Goal: Task Accomplishment & Management: Complete application form

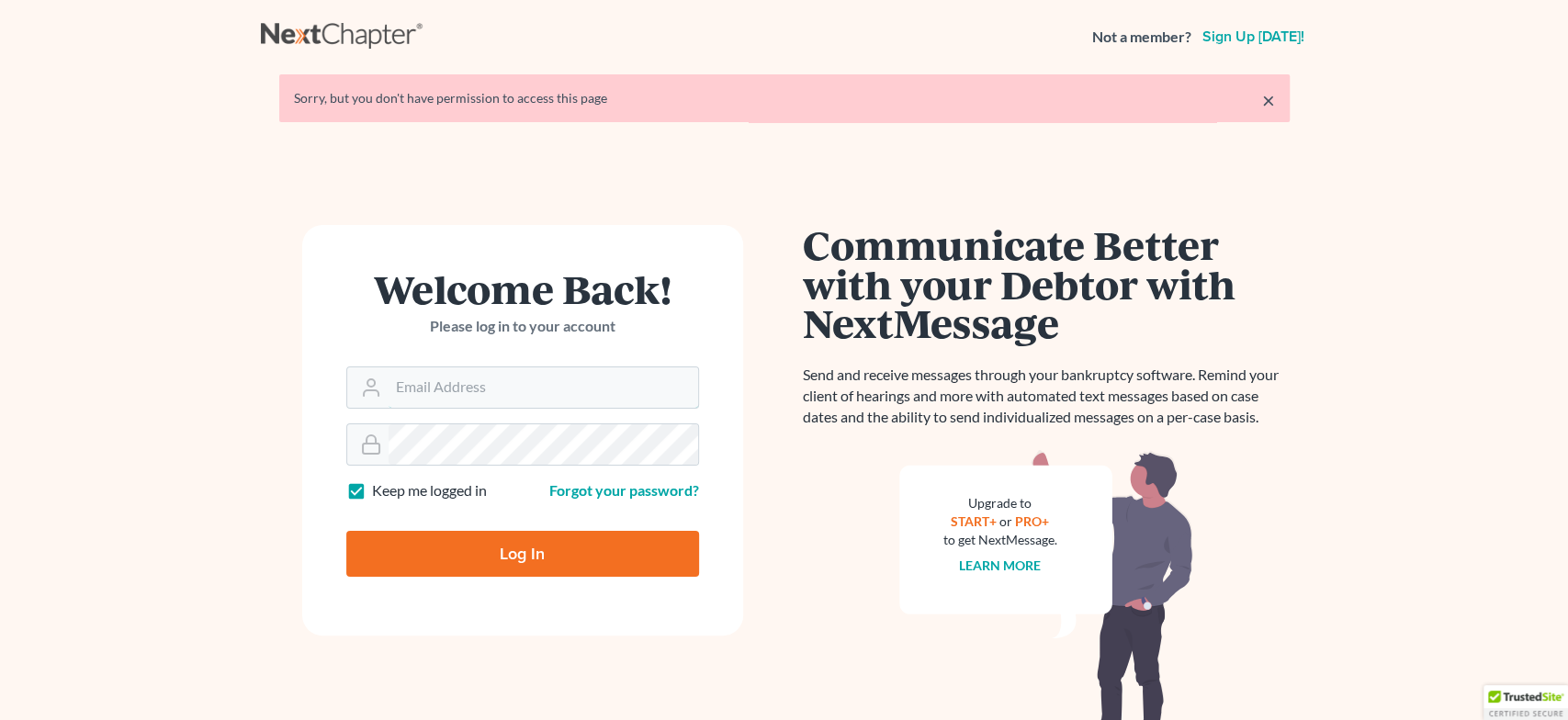
type input "[EMAIL_ADDRESS][DOMAIN_NAME]"
click at [561, 545] on input "Log In" at bounding box center [523, 554] width 353 height 46
type input "Thinking..."
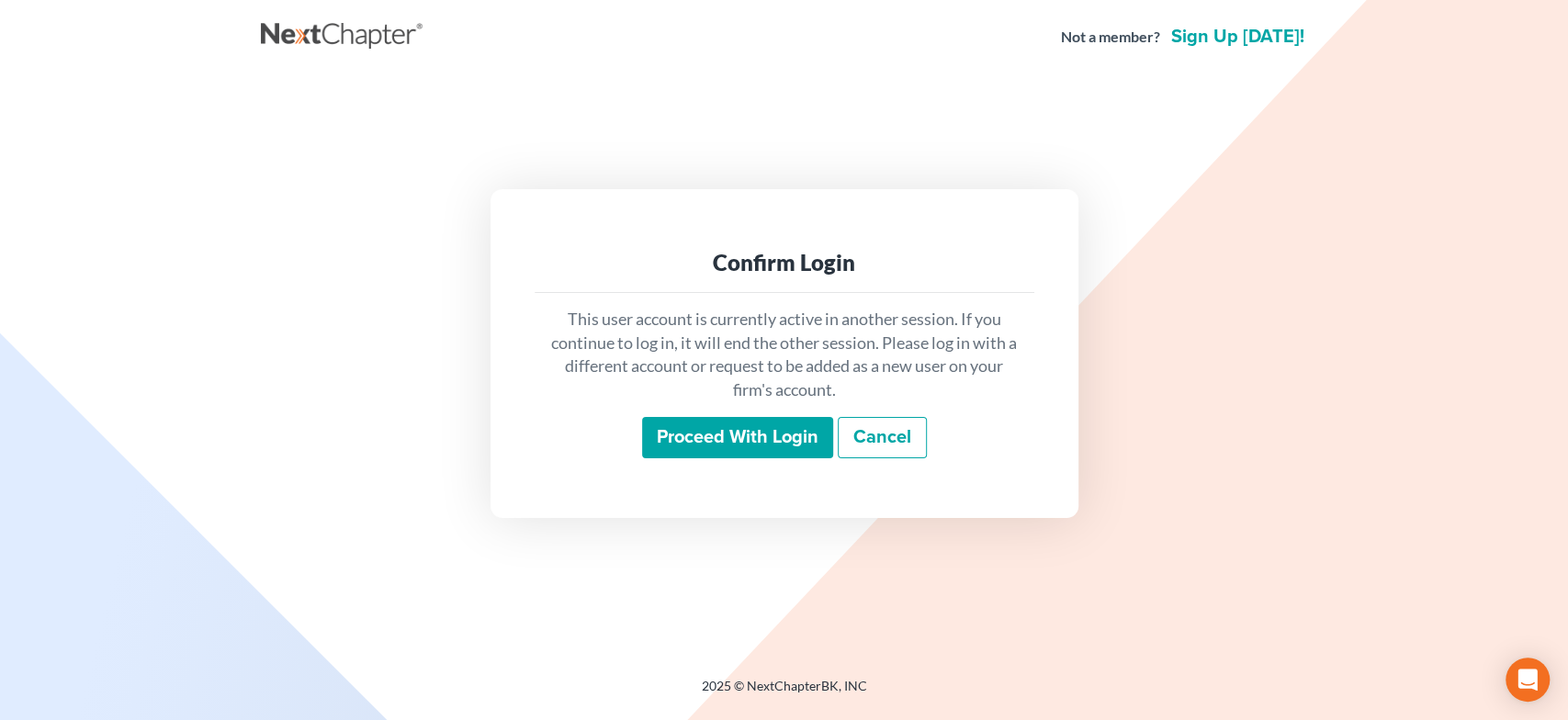
click at [725, 451] on input "Proceed with login" at bounding box center [738, 438] width 191 height 42
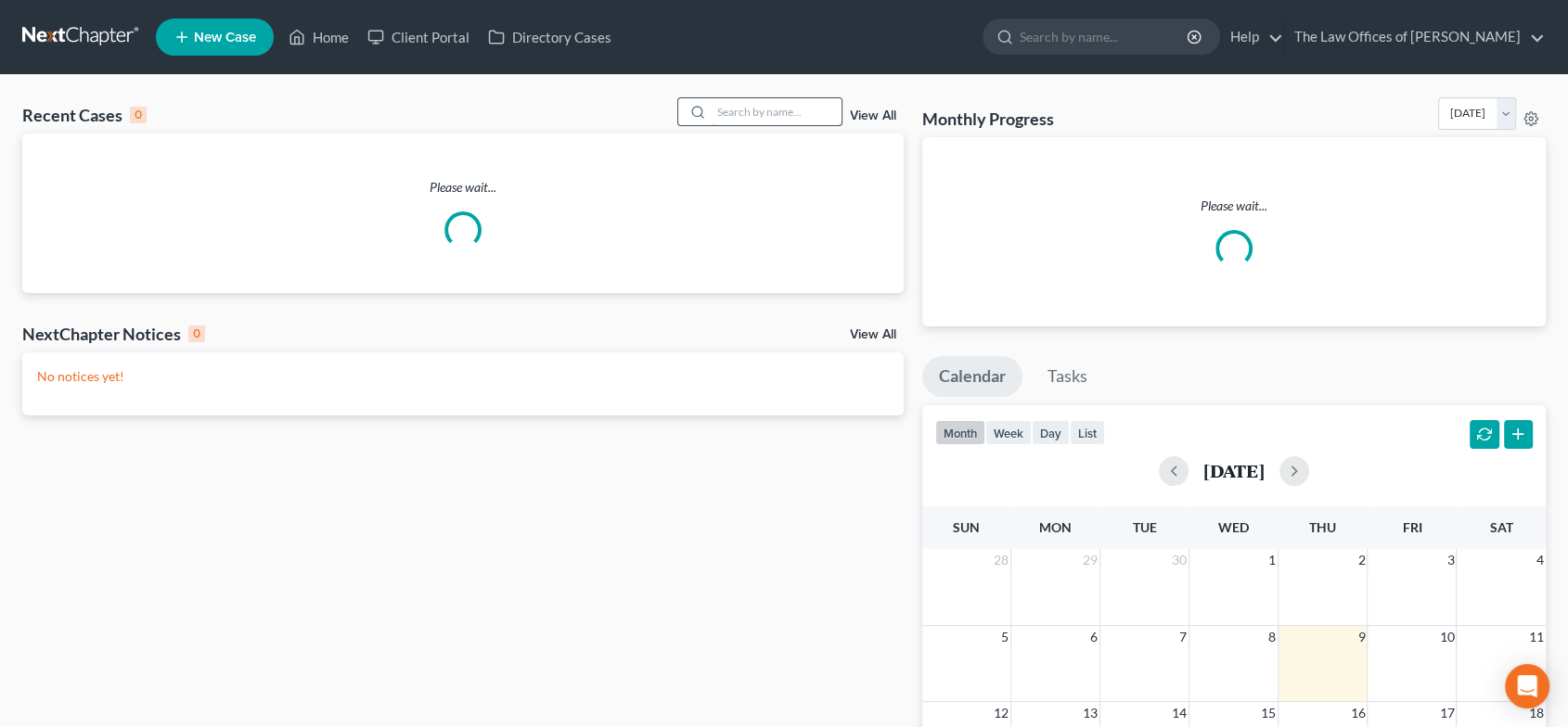
click at [727, 112] on input "search" at bounding box center [777, 111] width 130 height 27
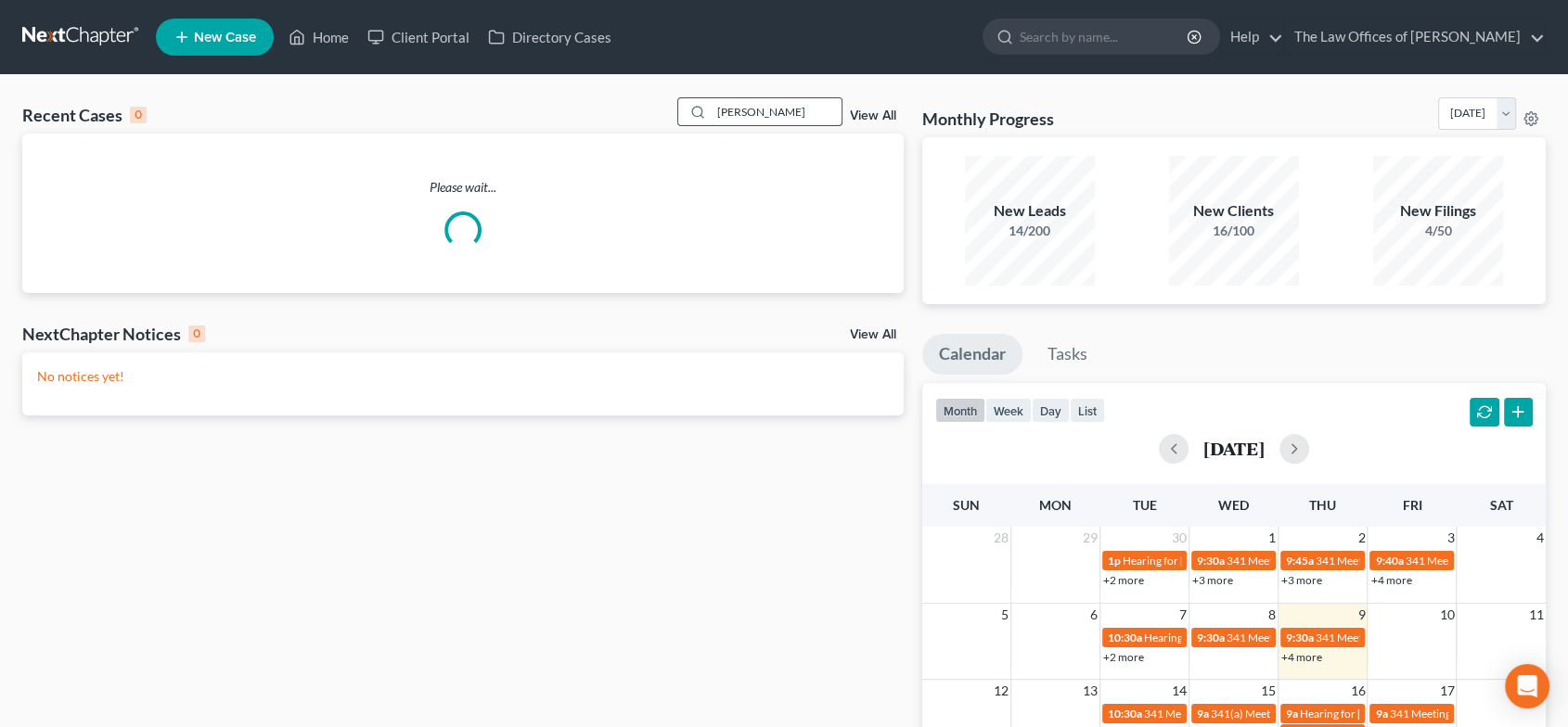
type input "[PERSON_NAME]"
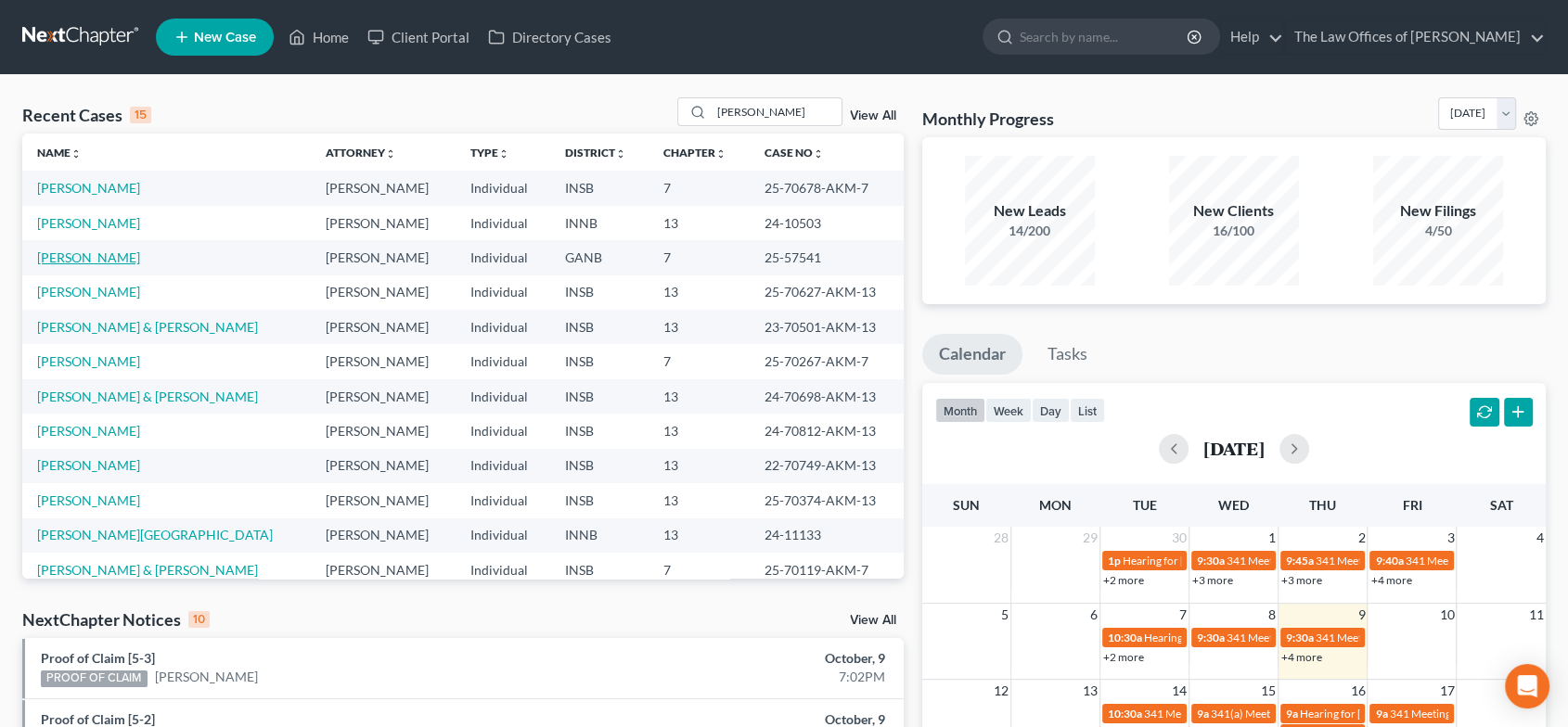
click at [89, 251] on link "[PERSON_NAME]" at bounding box center [89, 257] width 103 height 16
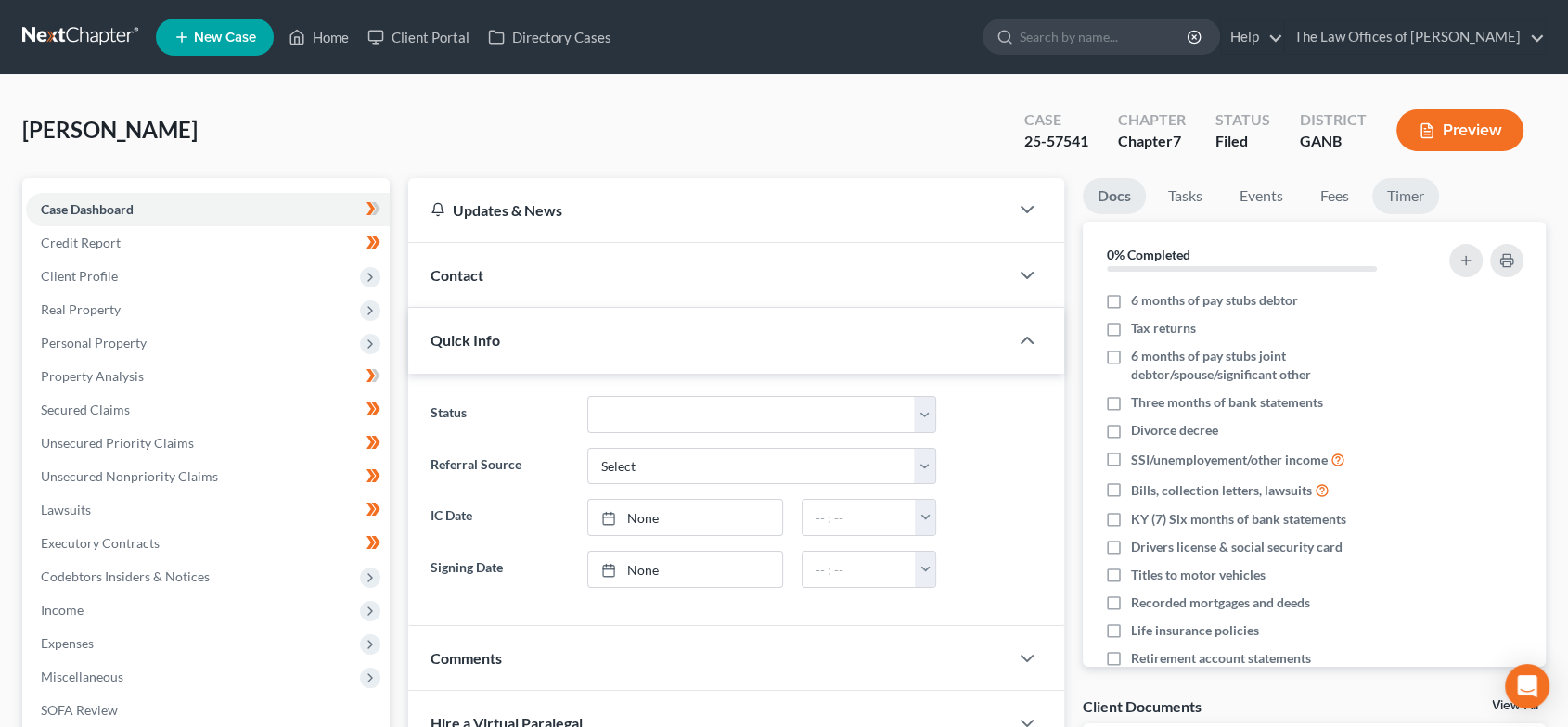
click at [1414, 185] on link "Timer" at bounding box center [1406, 196] width 67 height 36
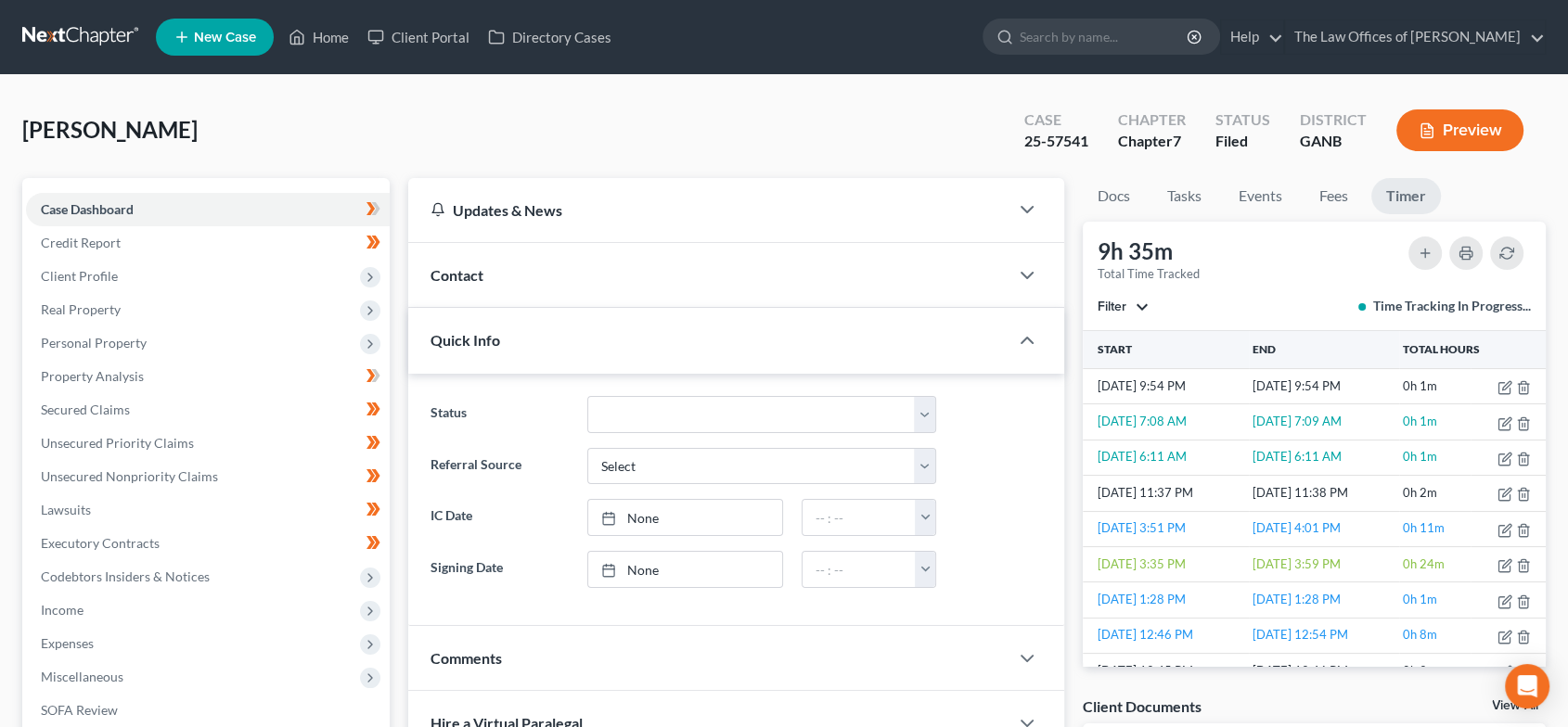
click at [1145, 311] on button "Filter" at bounding box center [1124, 307] width 51 height 13
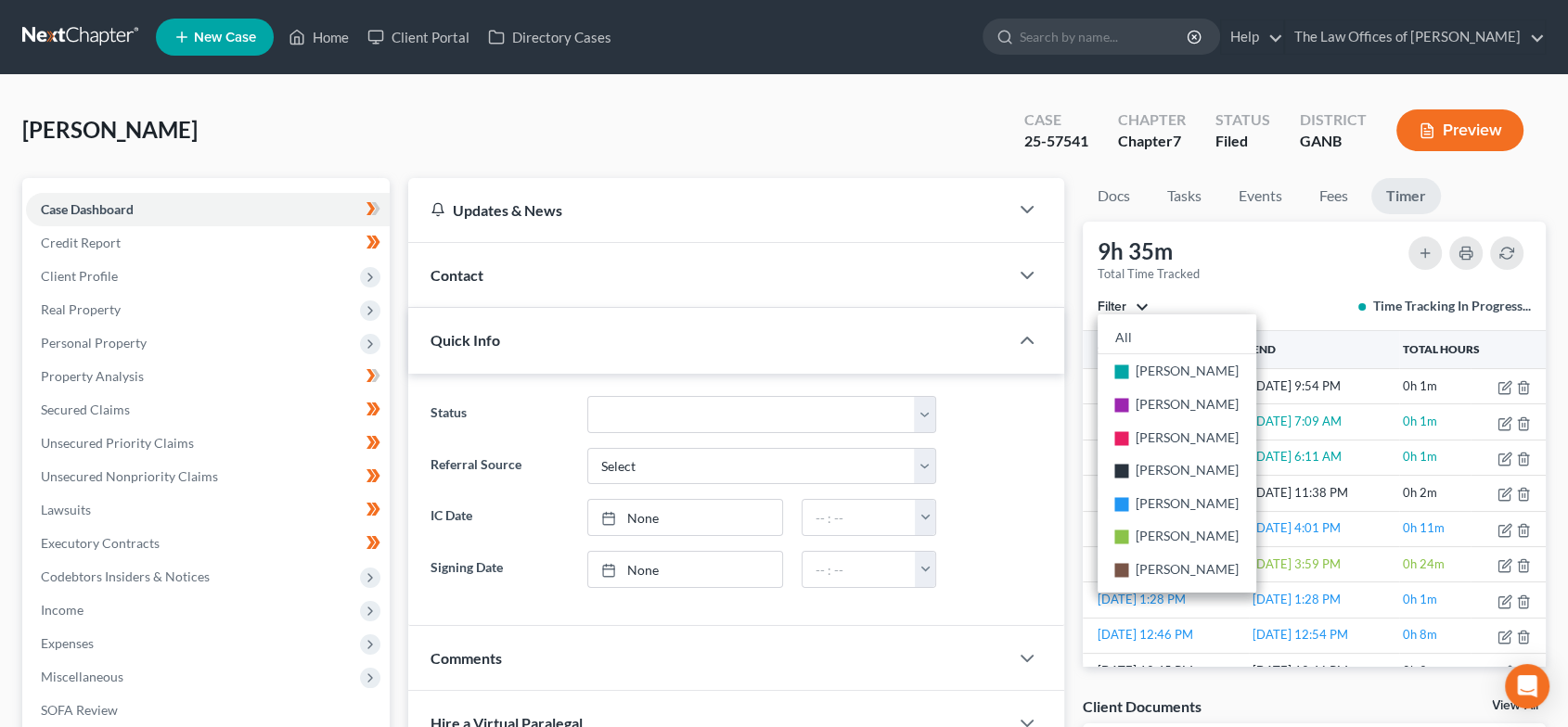
click at [1271, 273] on div "9h 35m Total Time Tracked Filter All stop [PERSON_NAME] stop [PERSON_NAME] stop…" at bounding box center [1314, 276] width 463 height 109
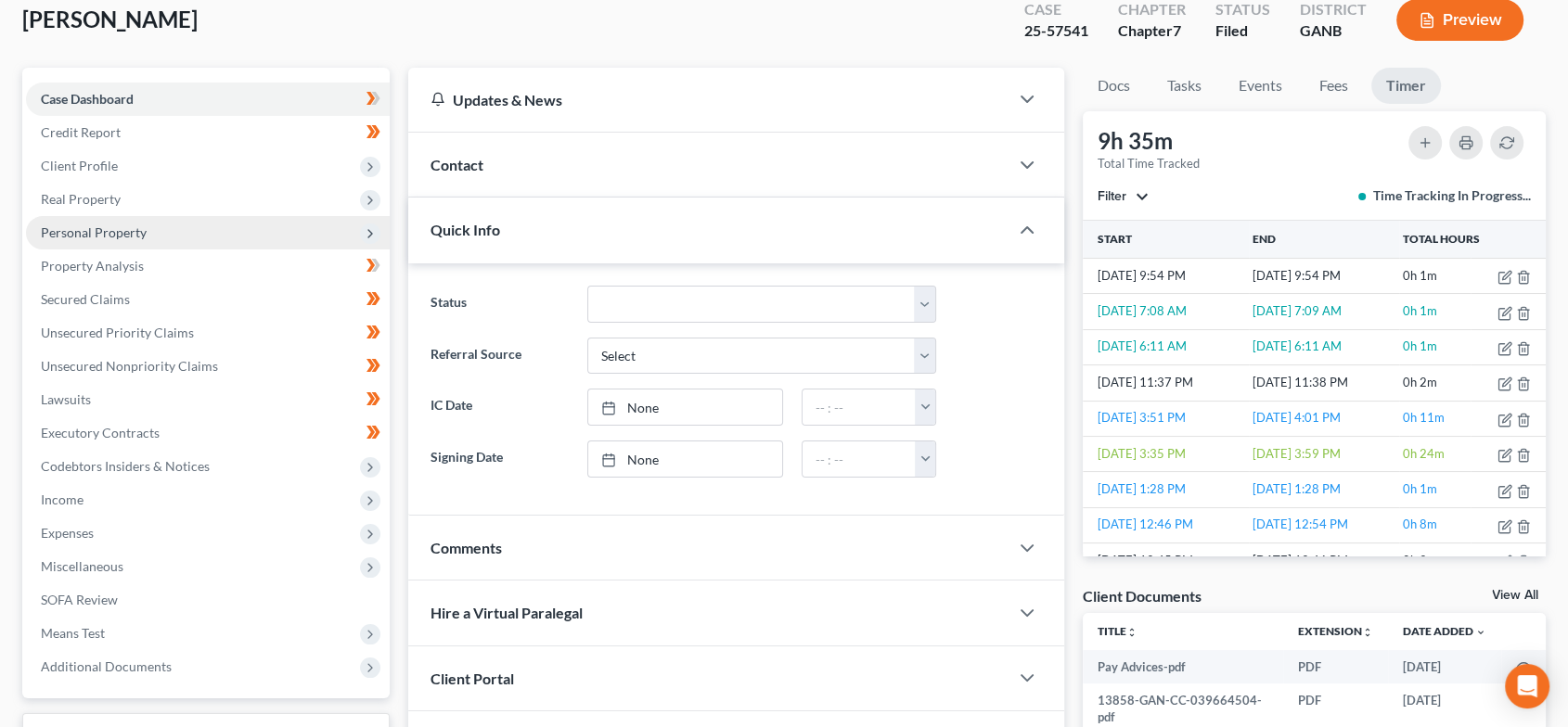
scroll to position [257, 0]
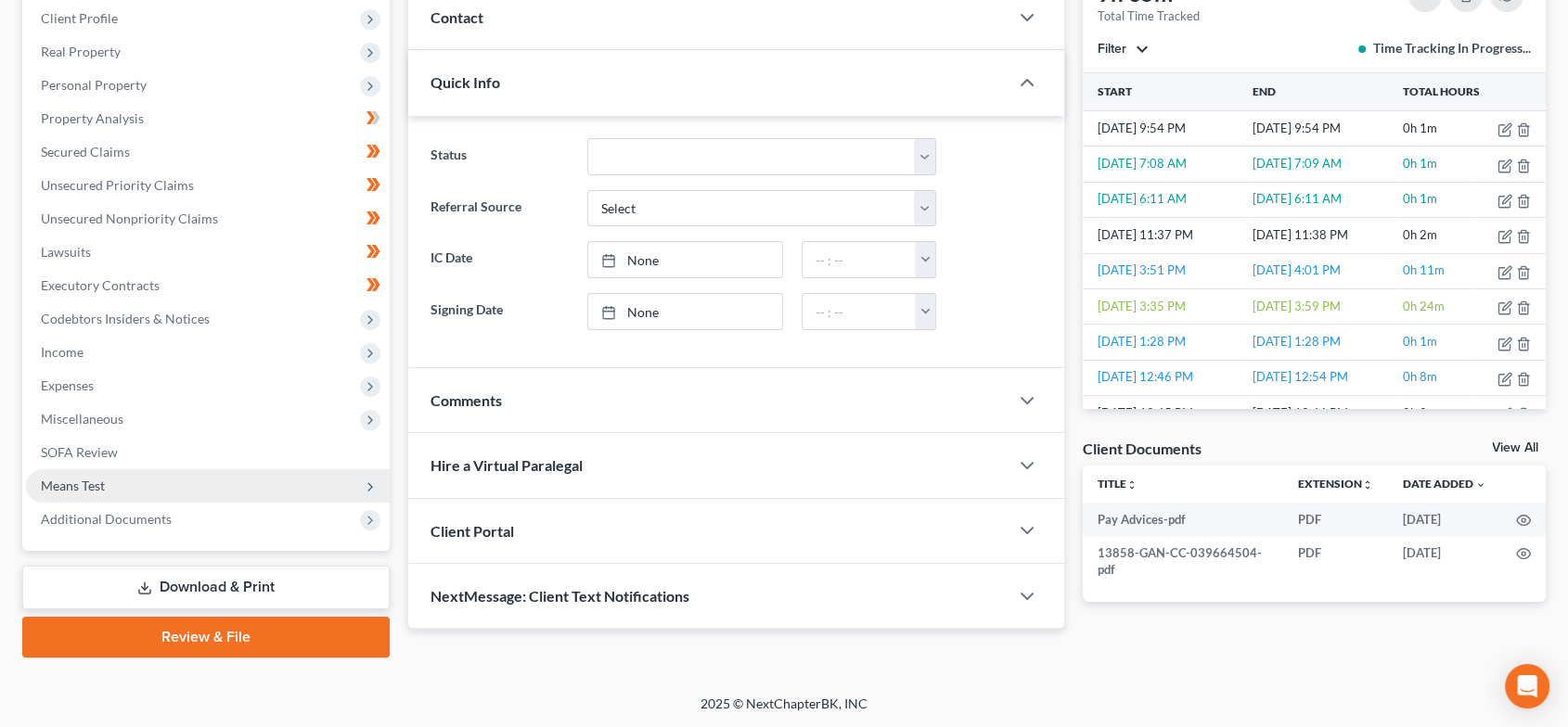
click at [211, 481] on span "Means Test" at bounding box center [207, 486] width 364 height 34
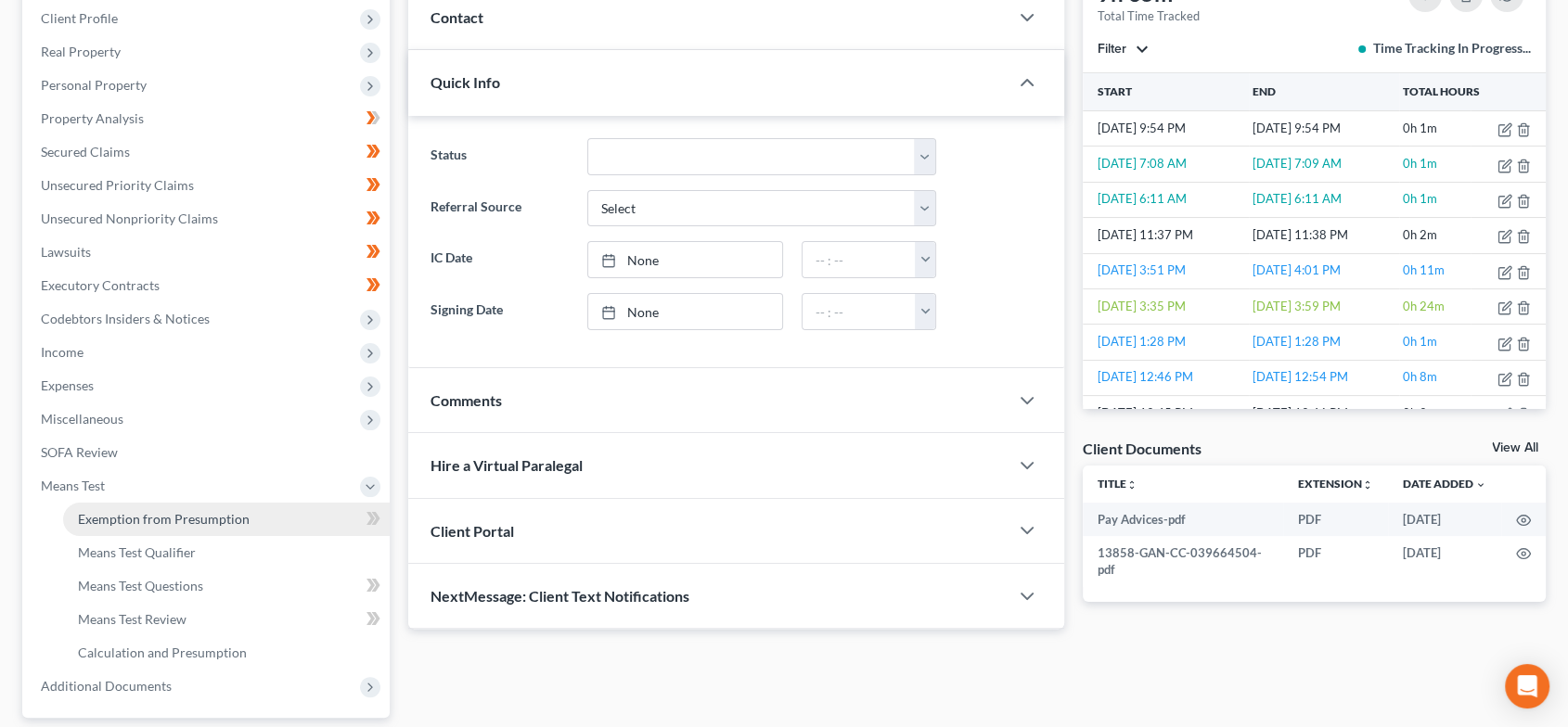
click at [195, 515] on span "Exemption from Presumption" at bounding box center [164, 519] width 172 height 16
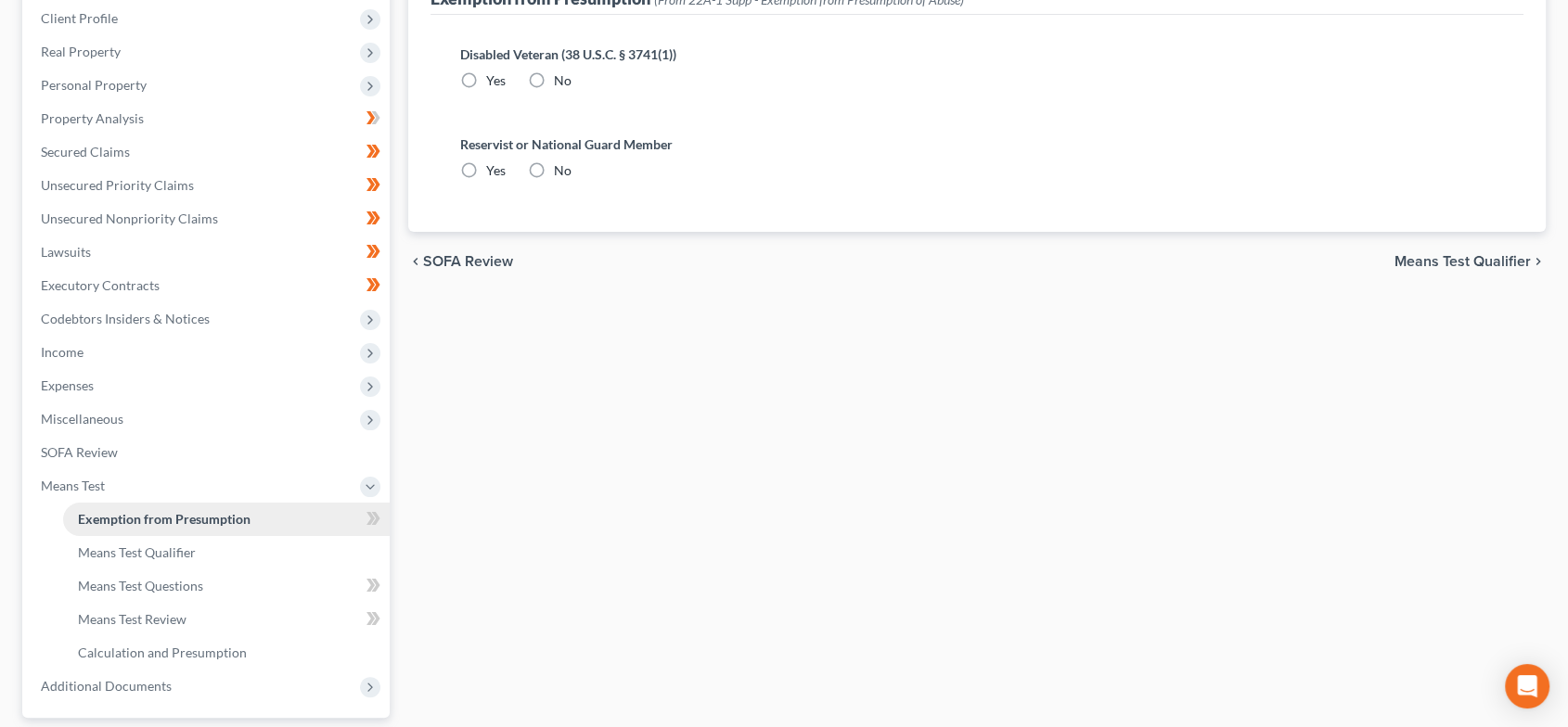
scroll to position [11, 0]
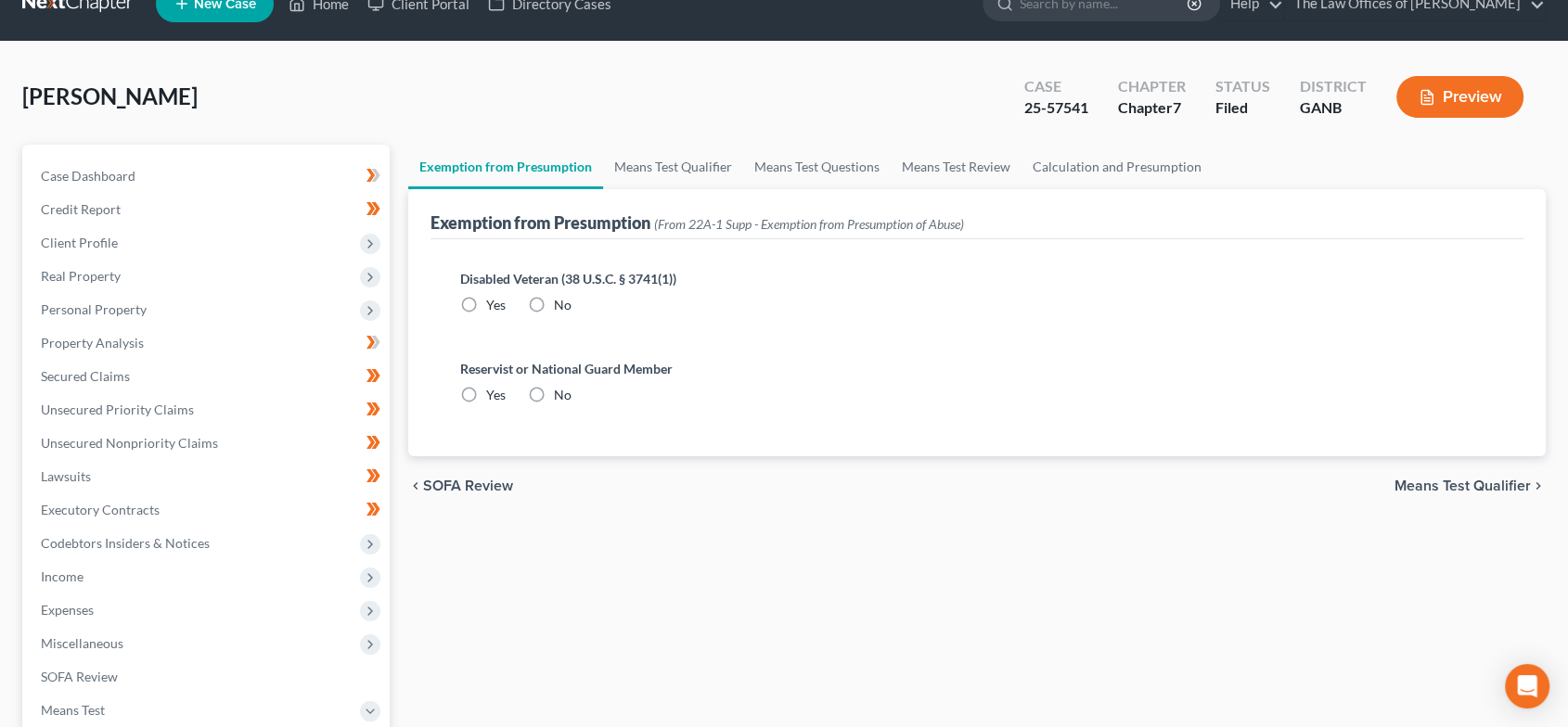
radio input "true"
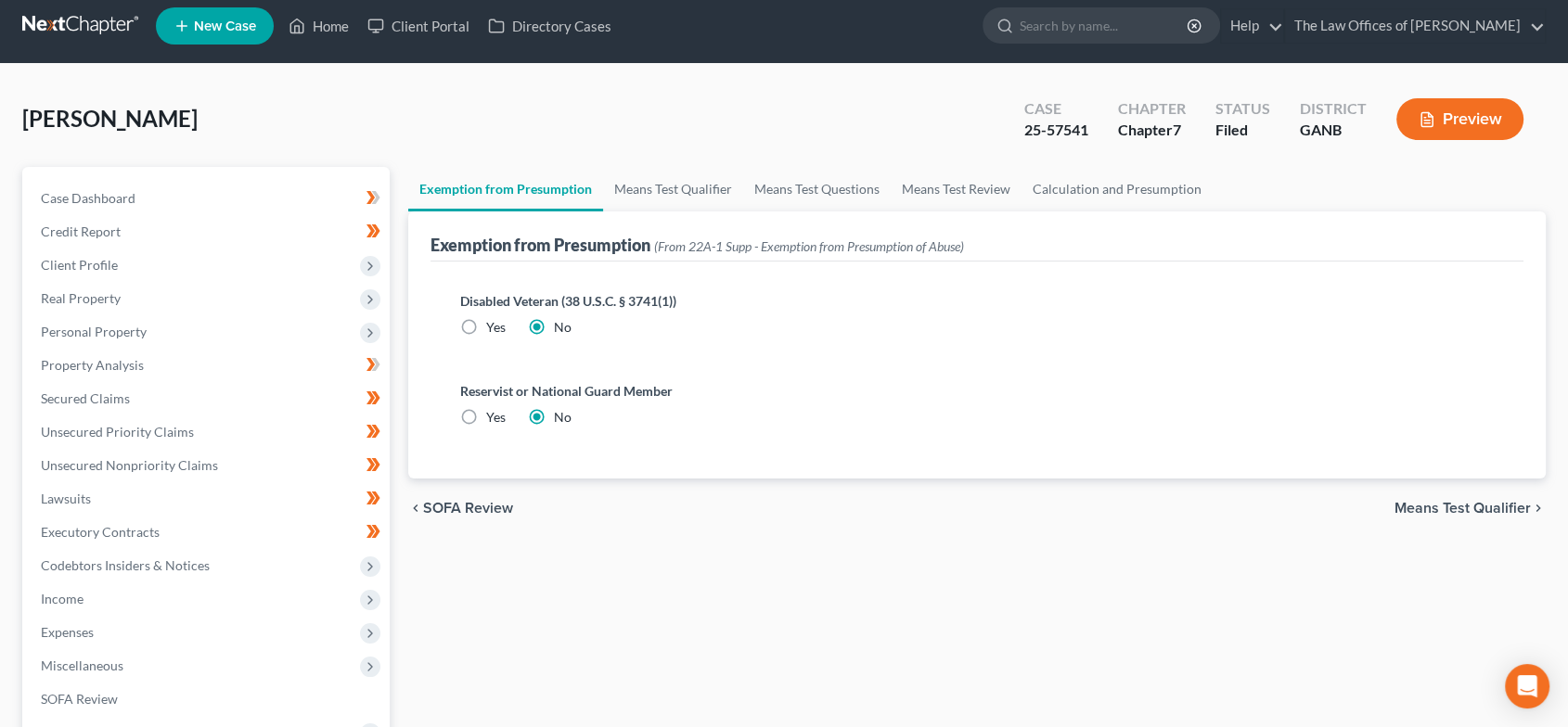
scroll to position [0, 0]
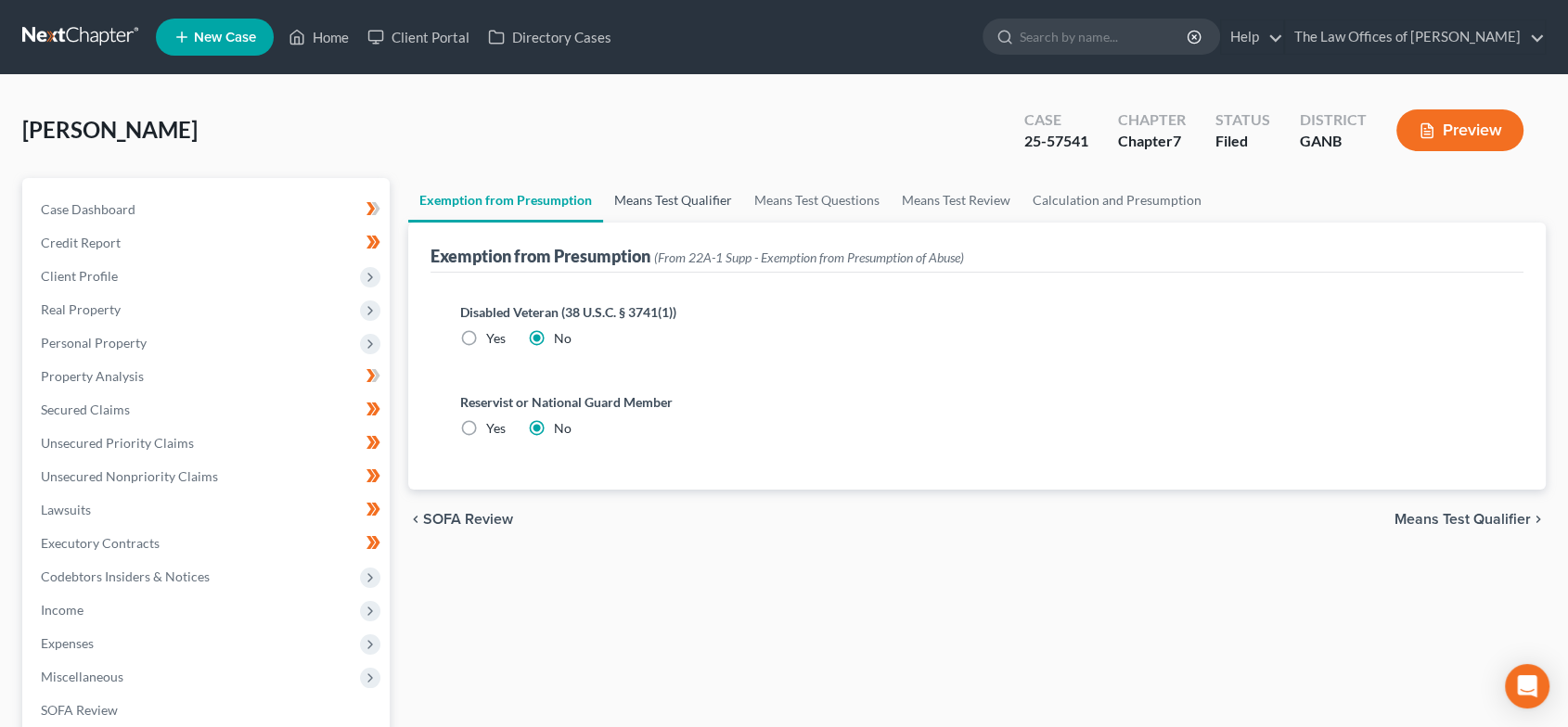
click at [670, 179] on link "Means Test Qualifier" at bounding box center [673, 200] width 140 height 44
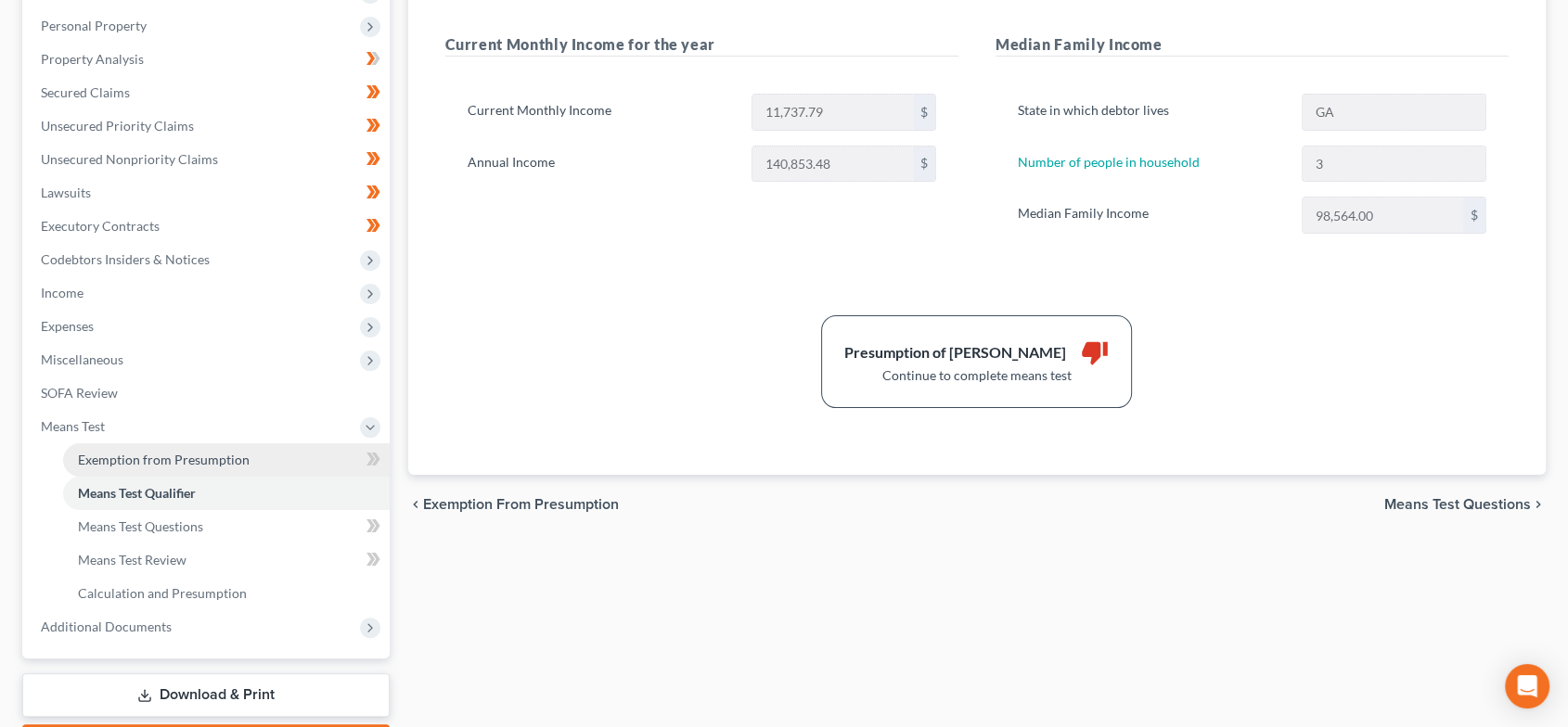
scroll to position [343, 0]
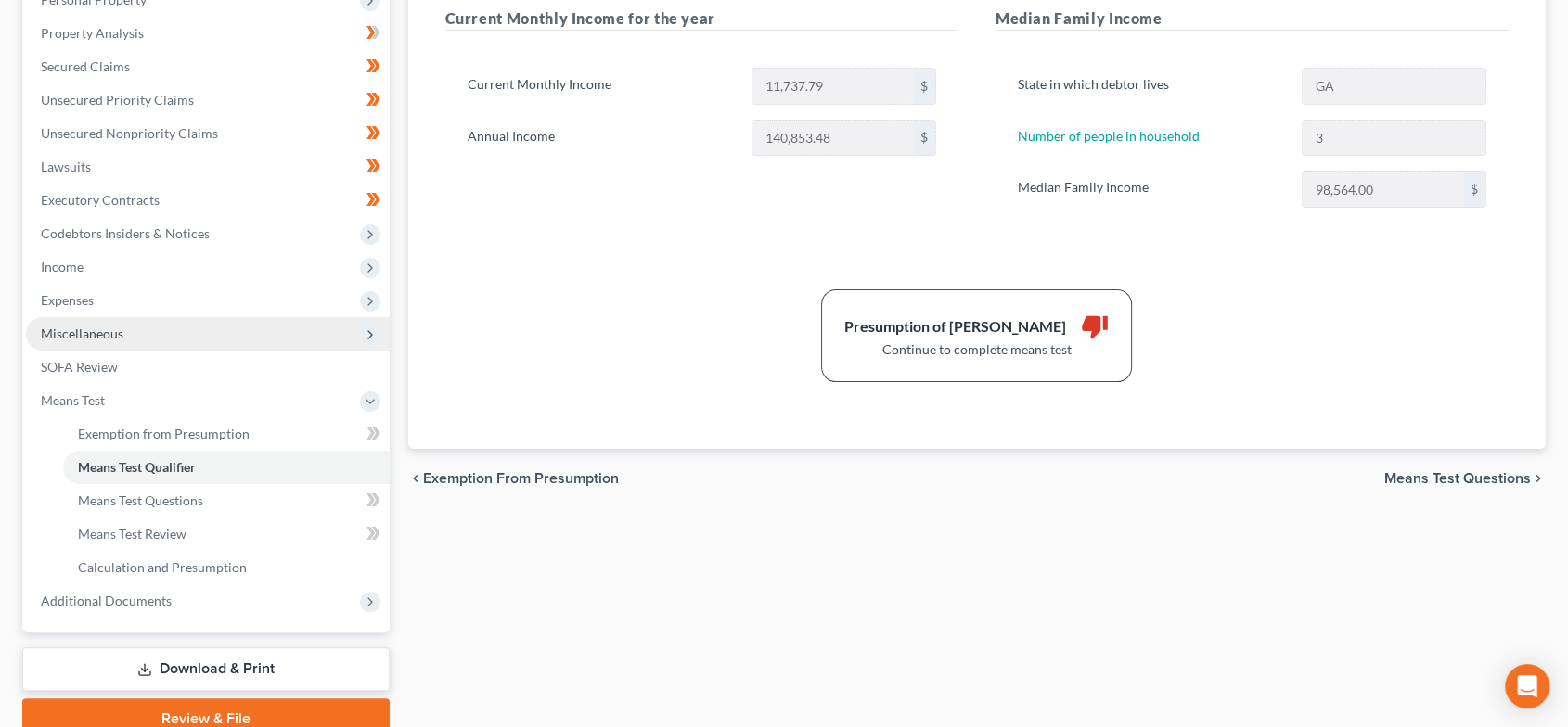
click at [151, 336] on span "Miscellaneous" at bounding box center [207, 334] width 364 height 34
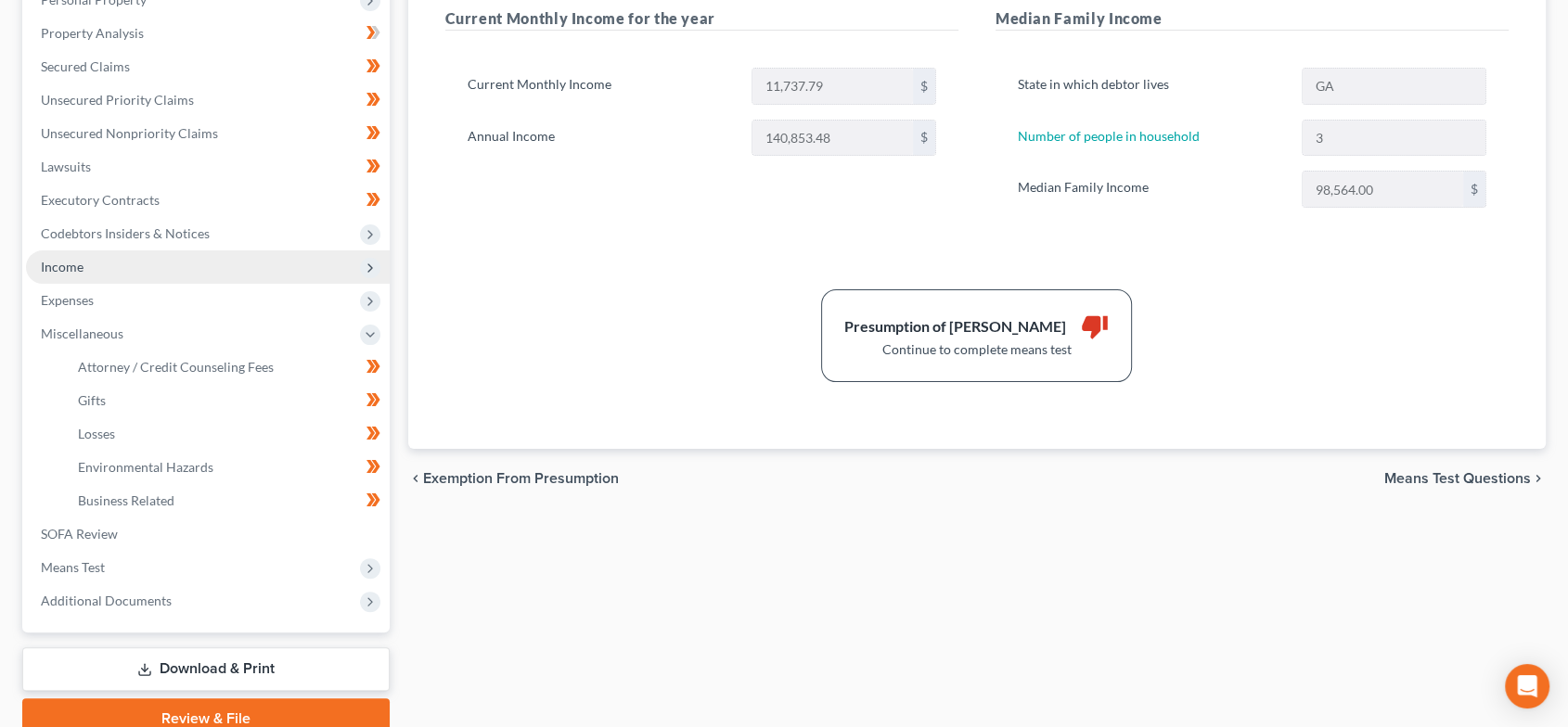
click at [148, 273] on span "Income" at bounding box center [207, 267] width 364 height 34
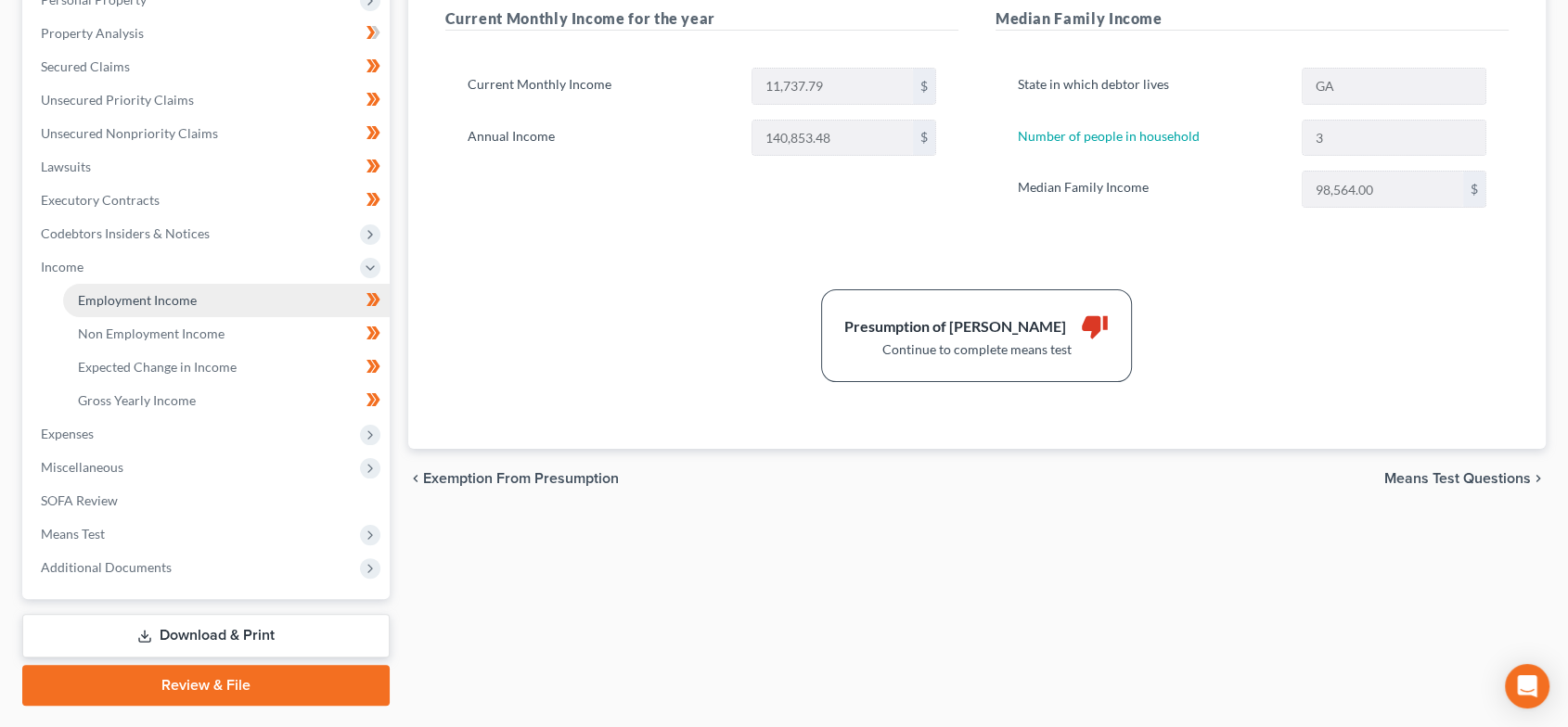
click at [144, 298] on span "Employment Income" at bounding box center [137, 300] width 118 height 16
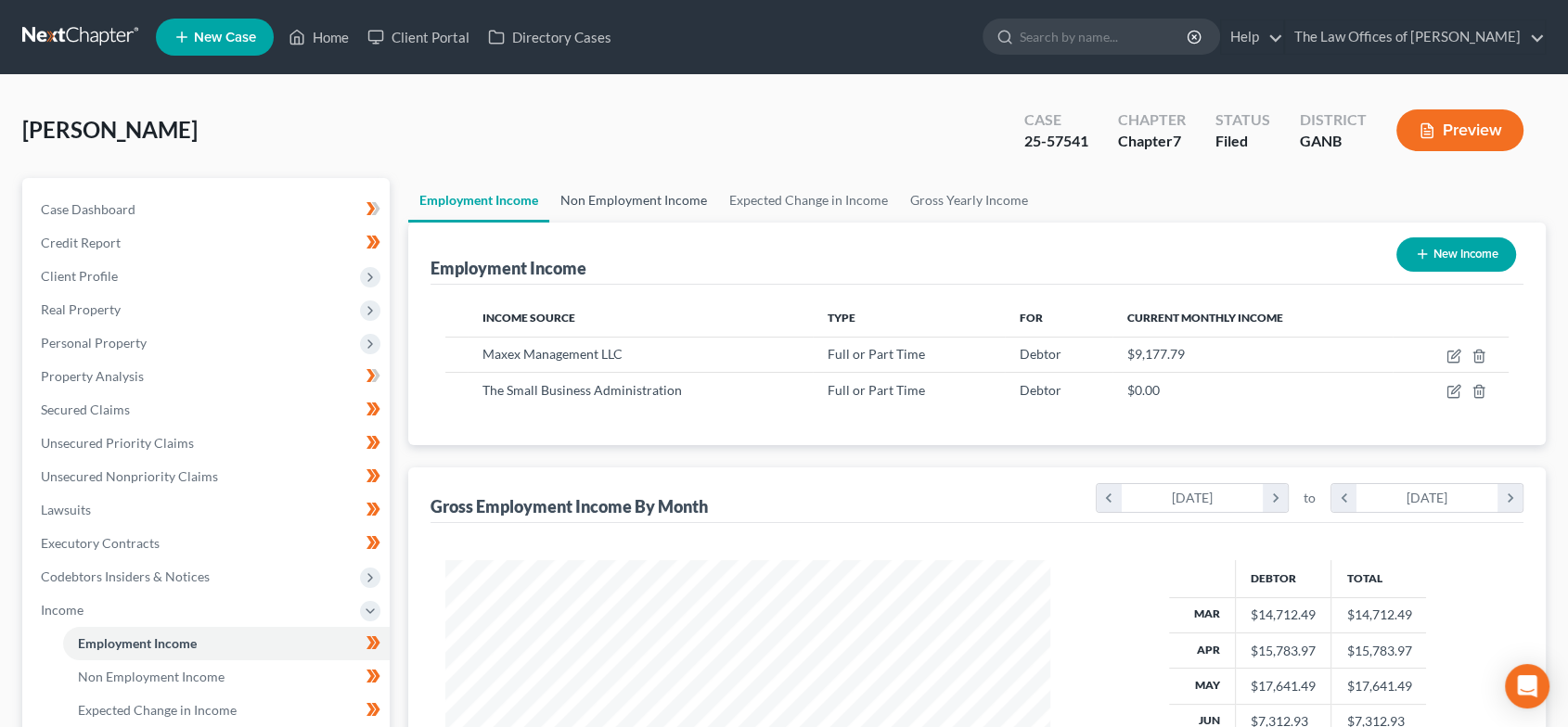
click at [618, 201] on link "Non Employment Income" at bounding box center [634, 200] width 169 height 44
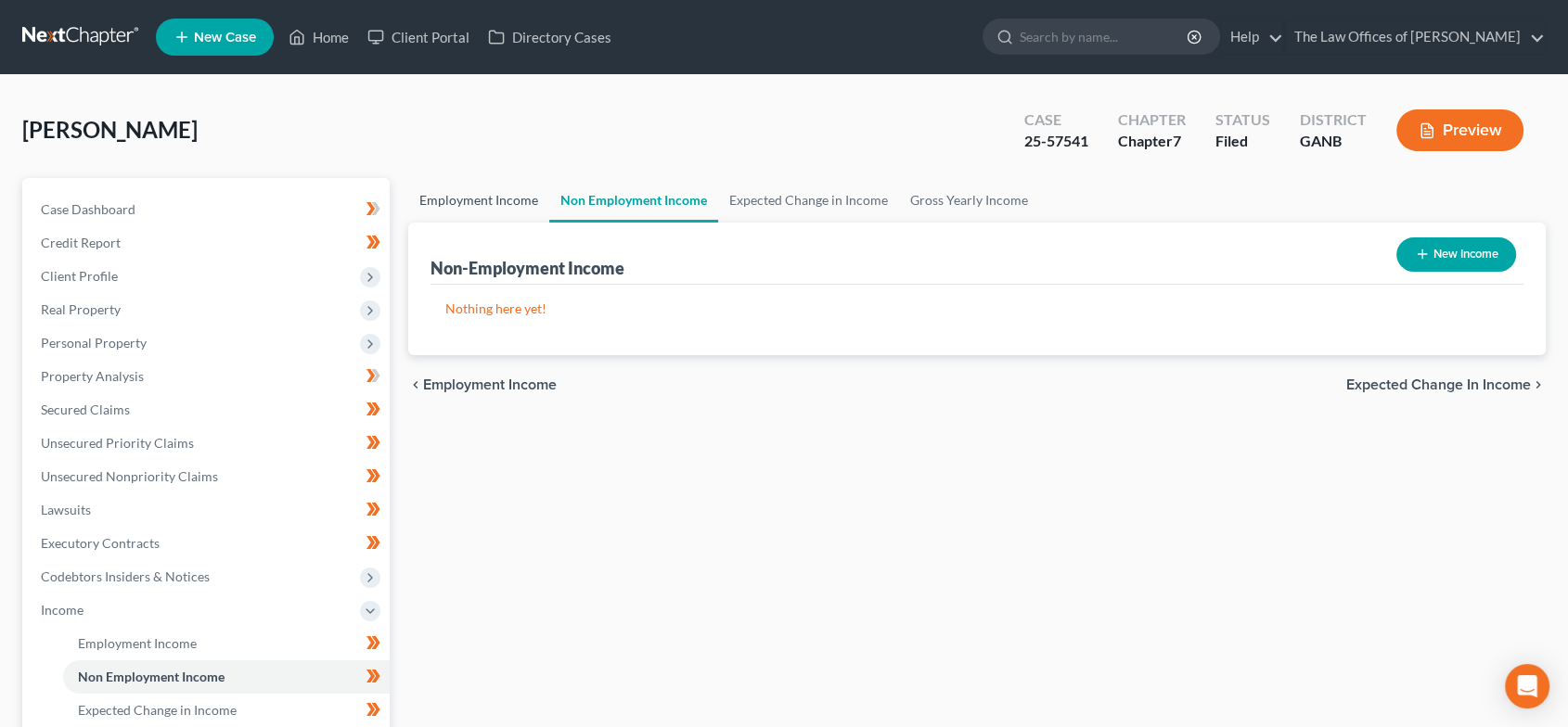
click at [462, 196] on link "Employment Income" at bounding box center [479, 200] width 141 height 44
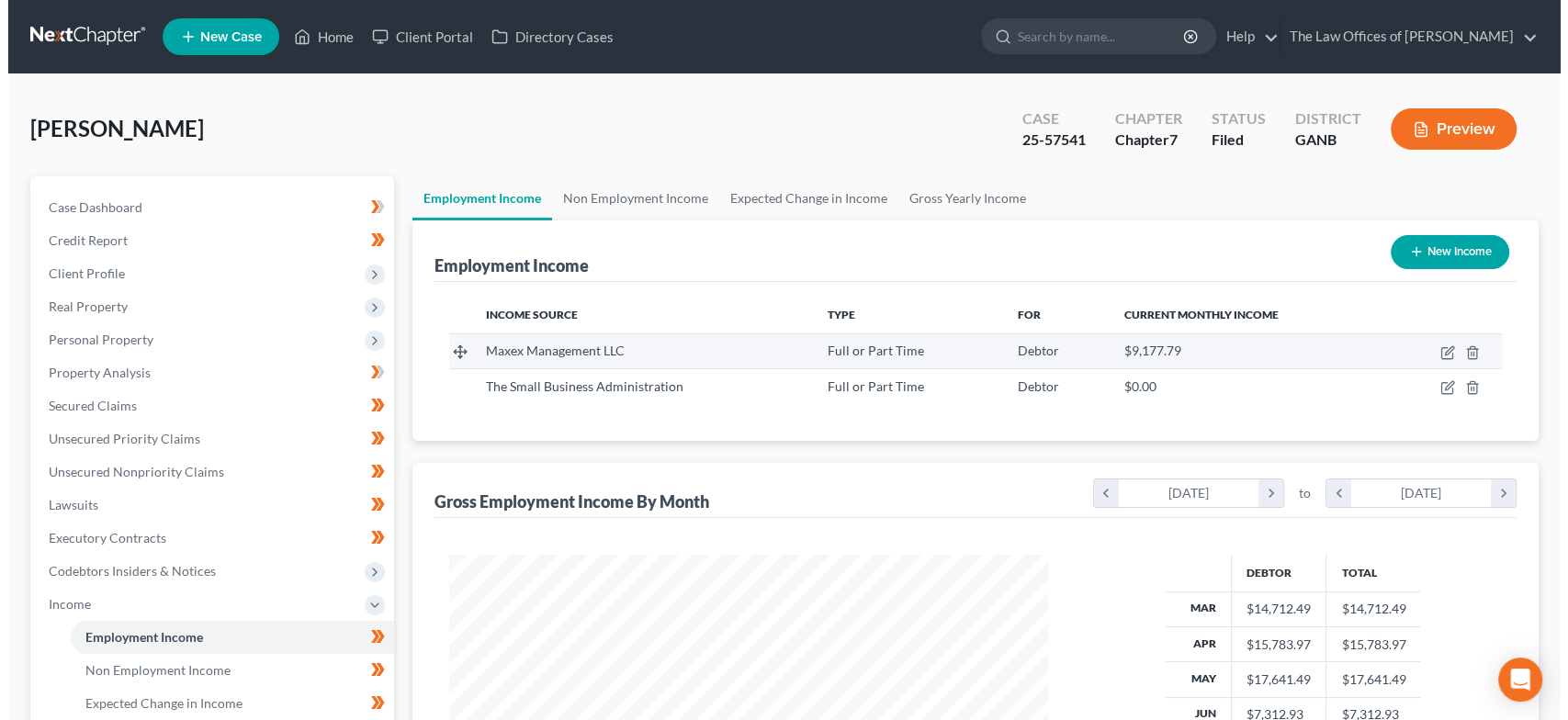
scroll to position [328, 635]
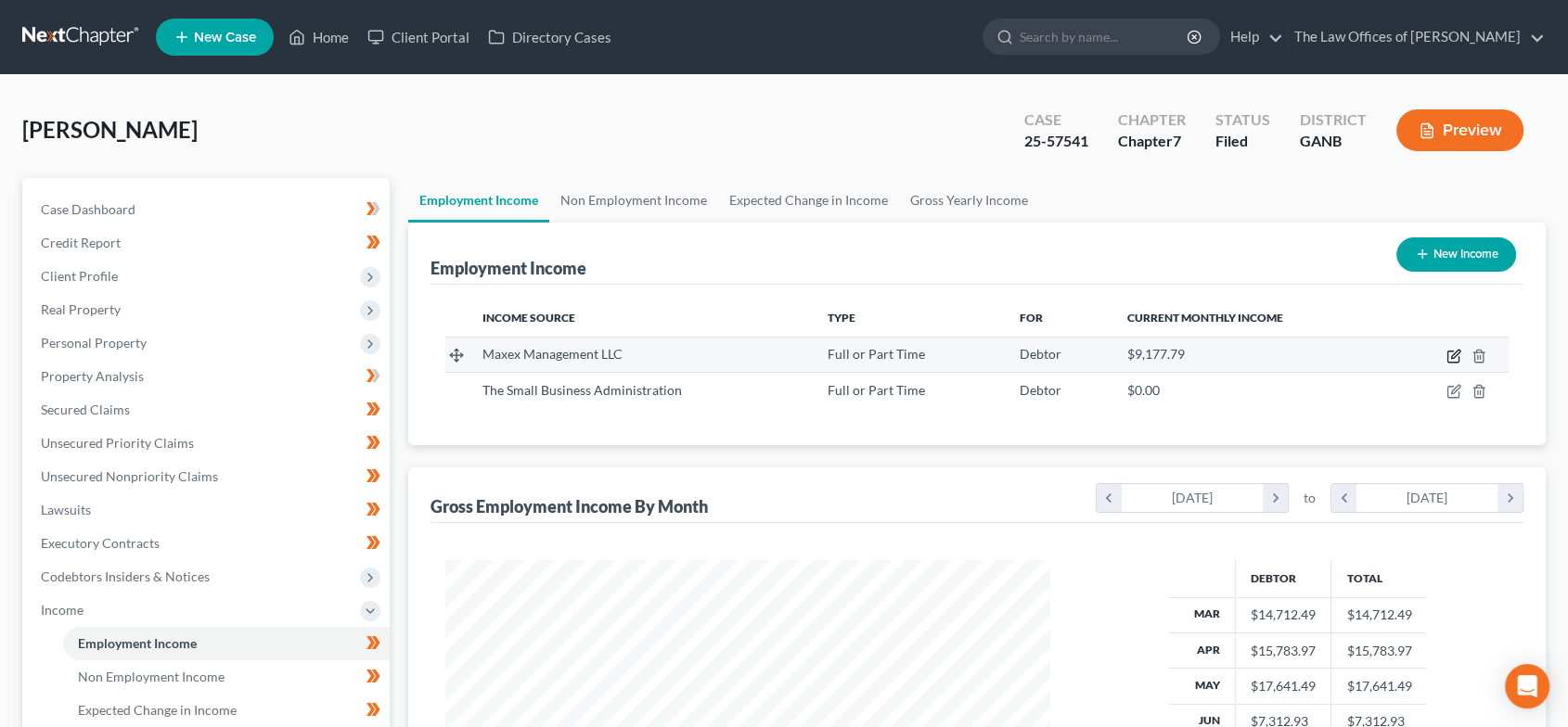
click at [1457, 351] on icon "button" at bounding box center [1454, 356] width 15 height 15
select select "0"
select select "10"
select select "1"
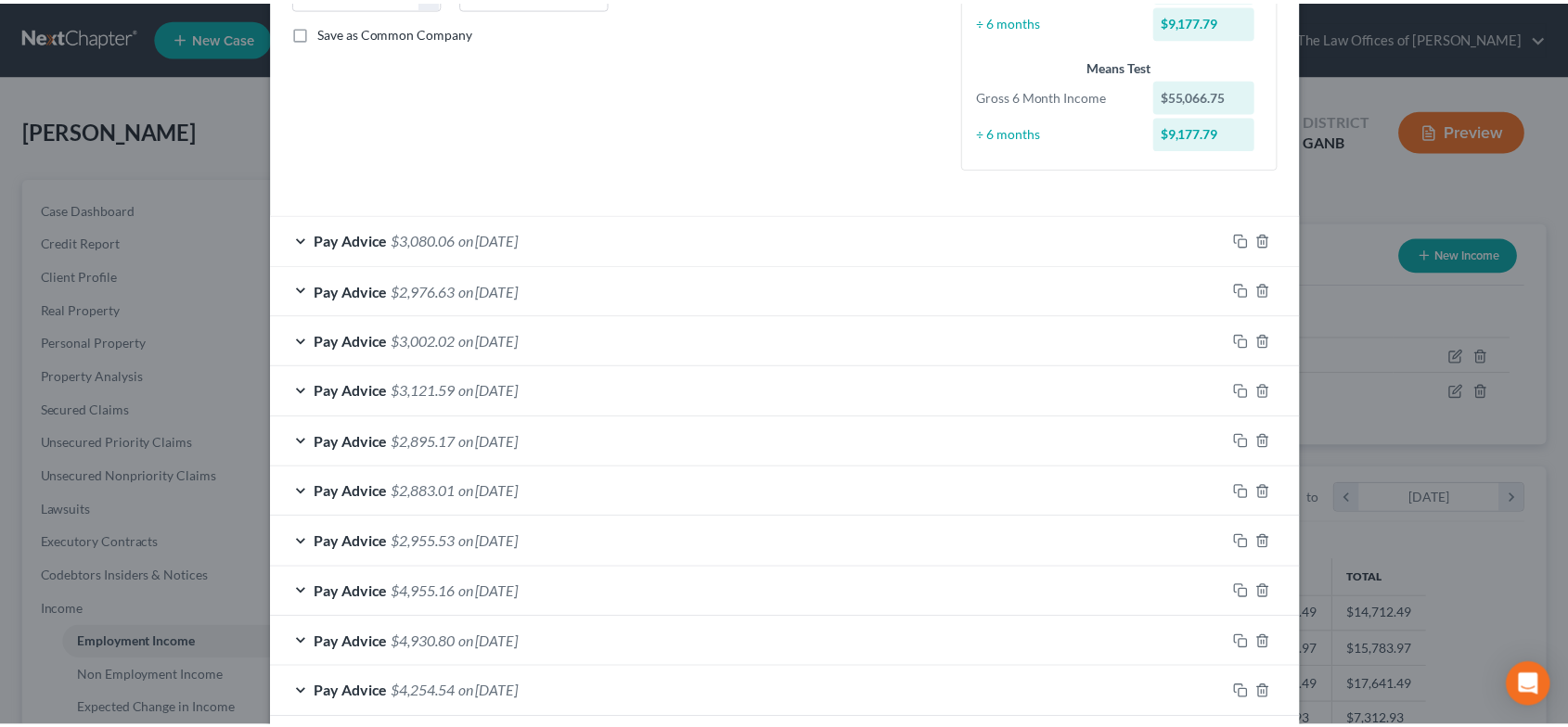
scroll to position [0, 0]
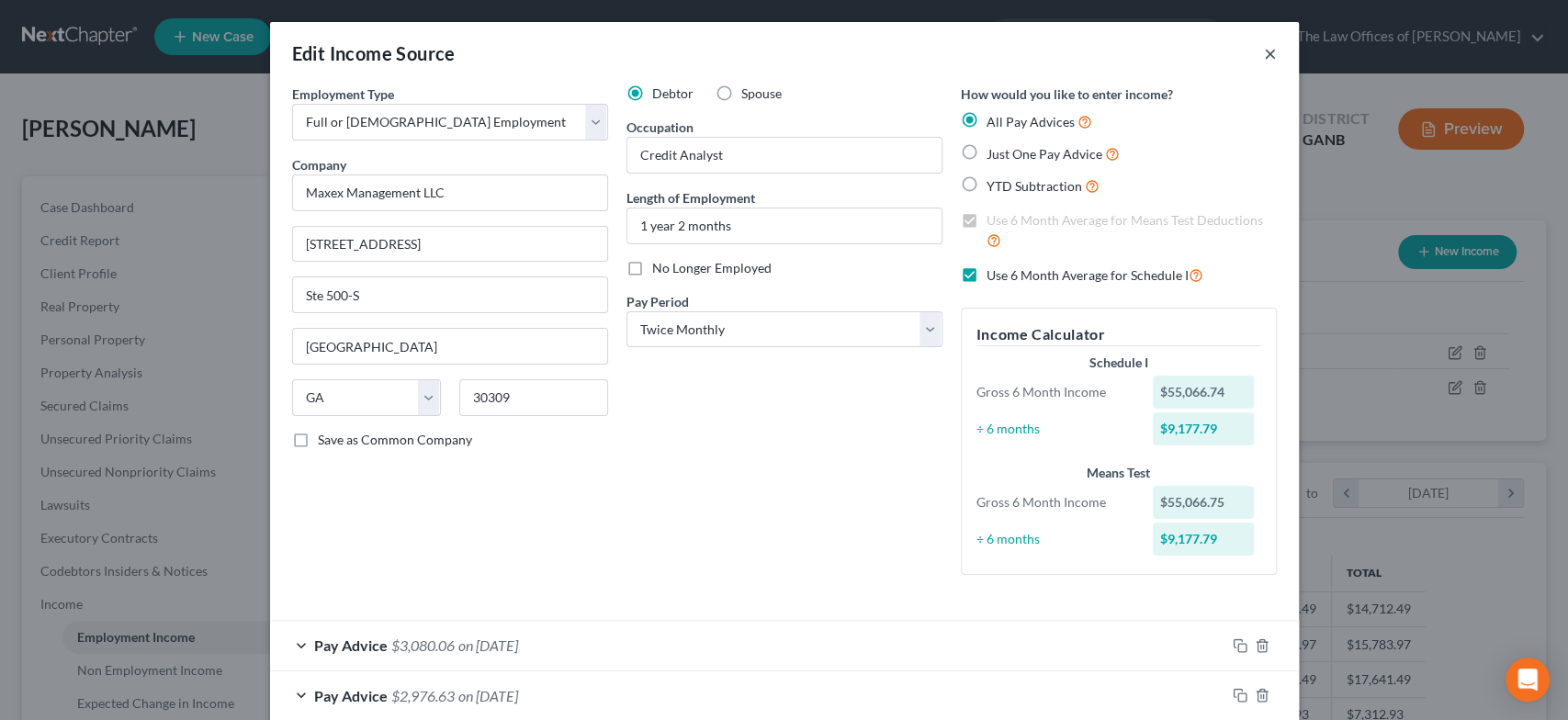
click at [1264, 54] on button "×" at bounding box center [1270, 53] width 13 height 22
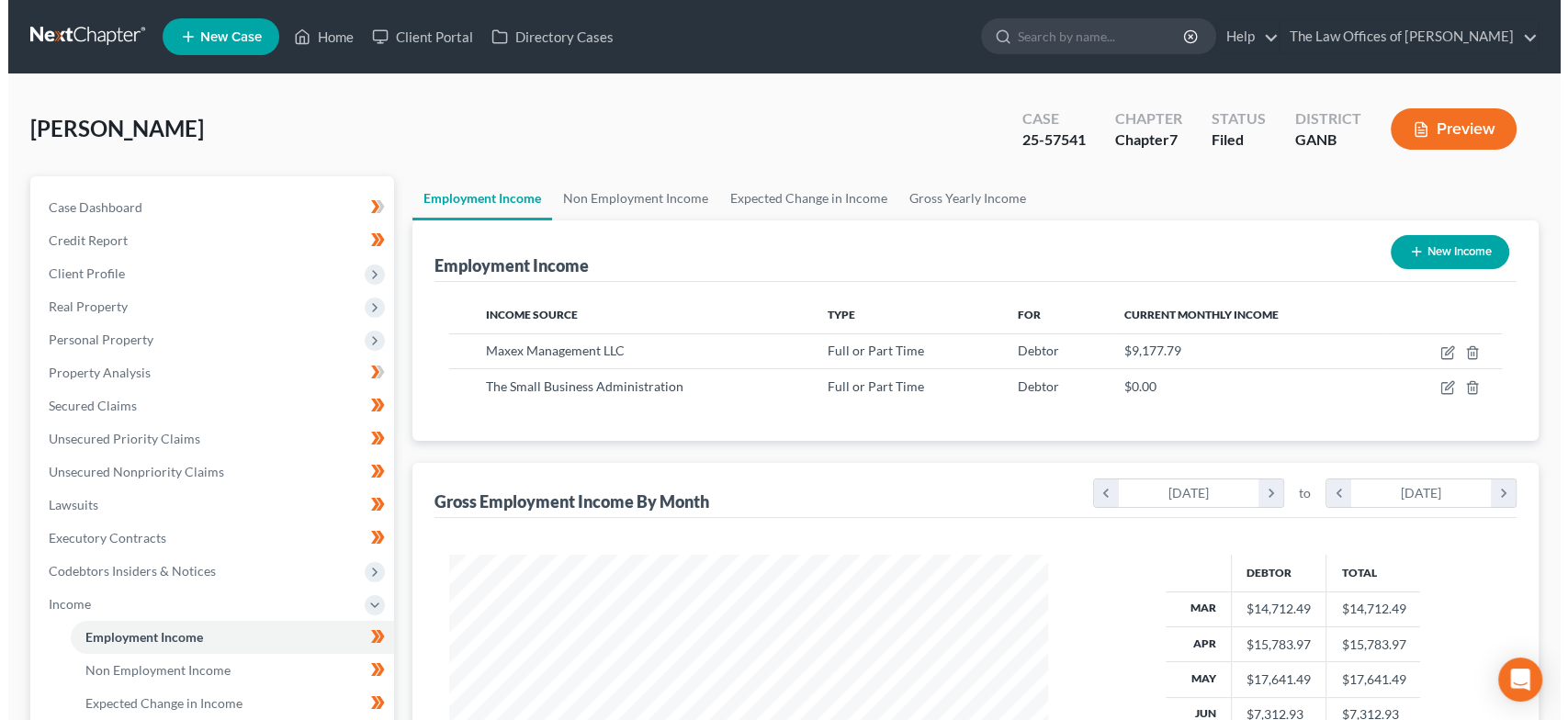
scroll to position [918508, 918213]
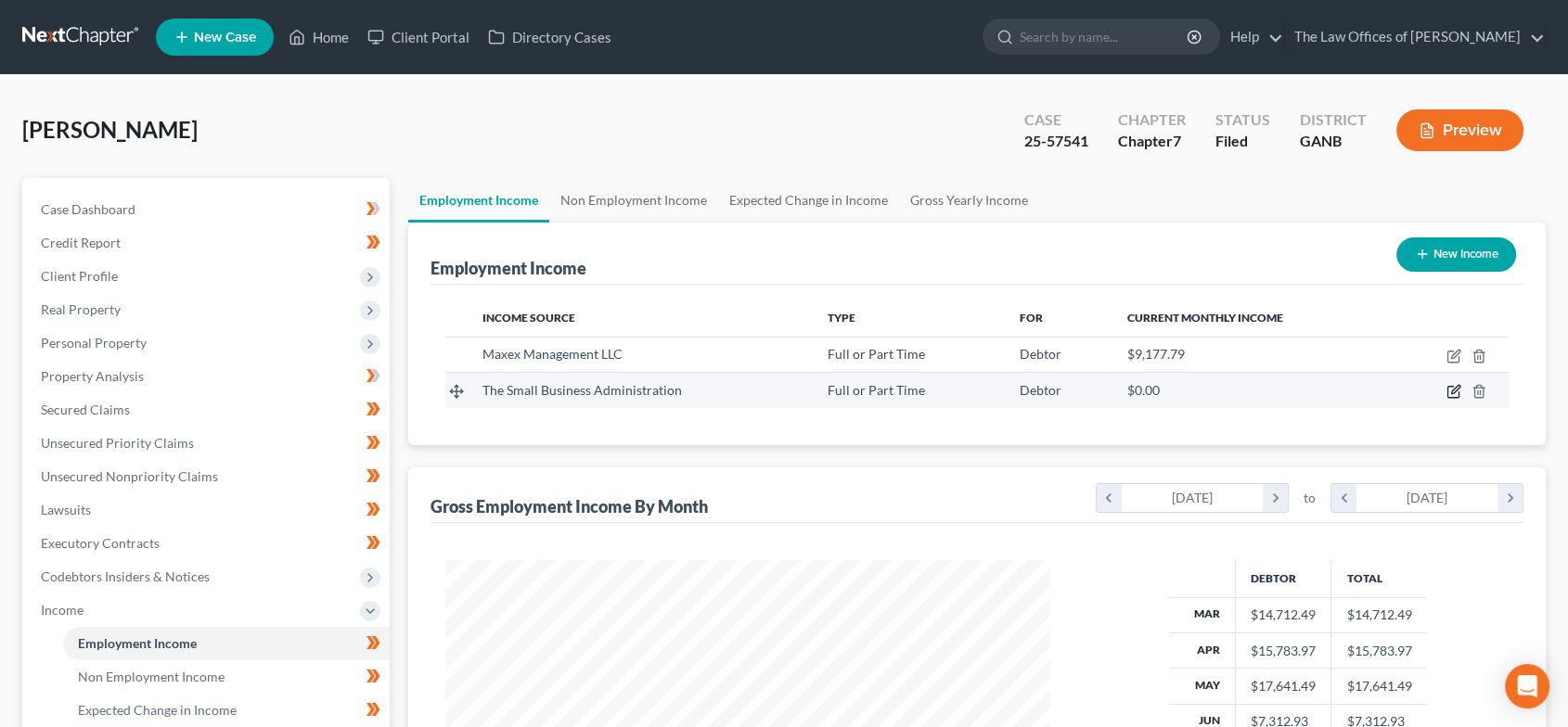
click at [1454, 386] on icon "button" at bounding box center [1454, 391] width 15 height 15
select select "0"
select select "10"
select select "2"
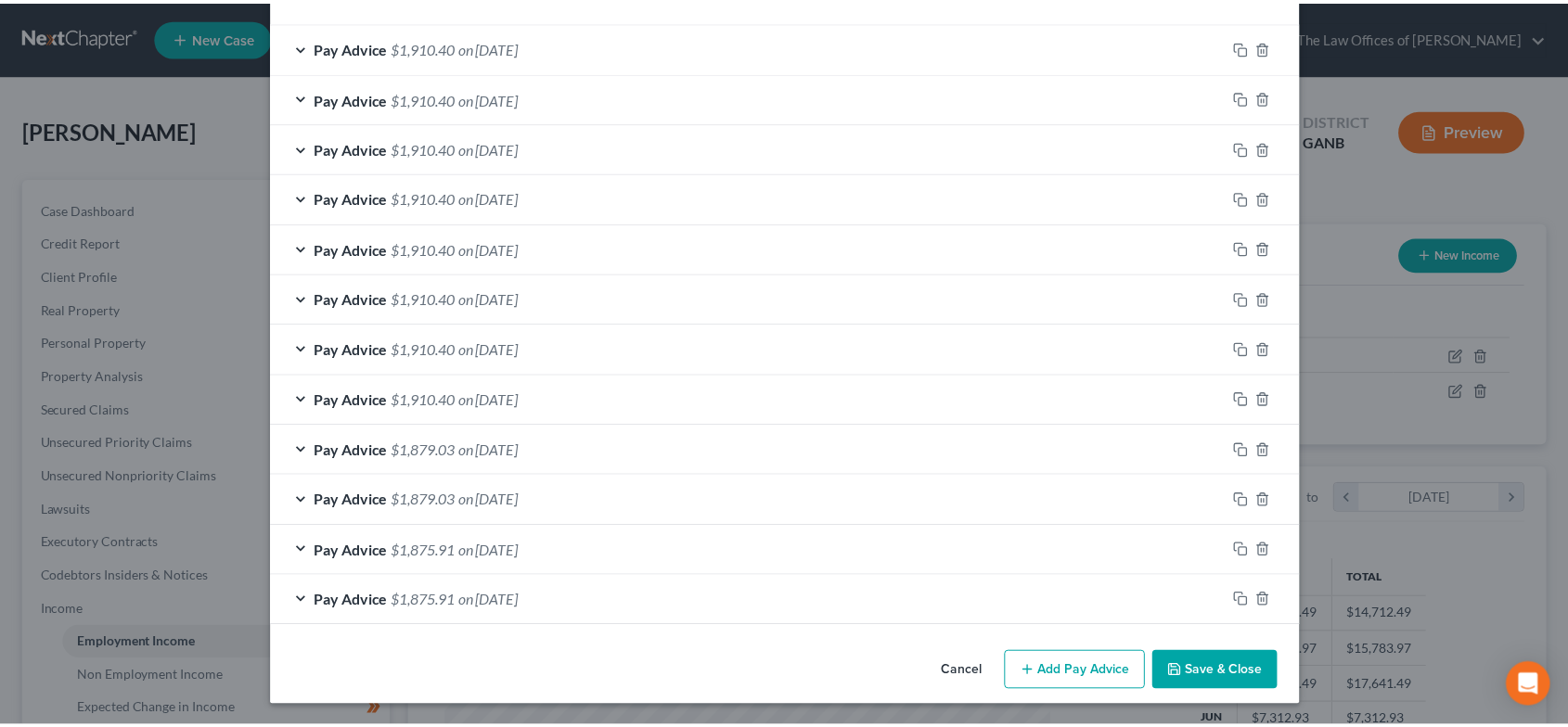
scroll to position [0, 0]
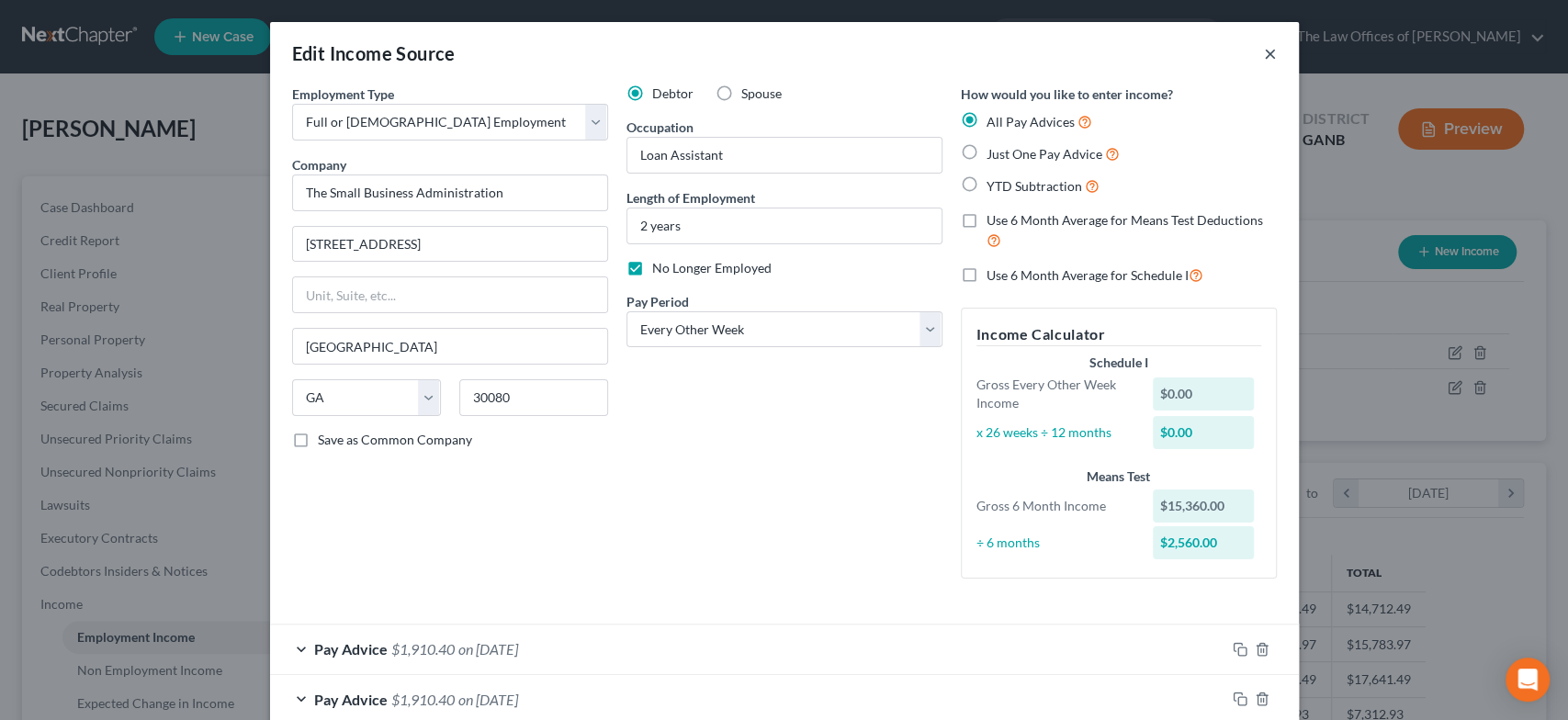
click at [1265, 51] on button "×" at bounding box center [1270, 53] width 13 height 22
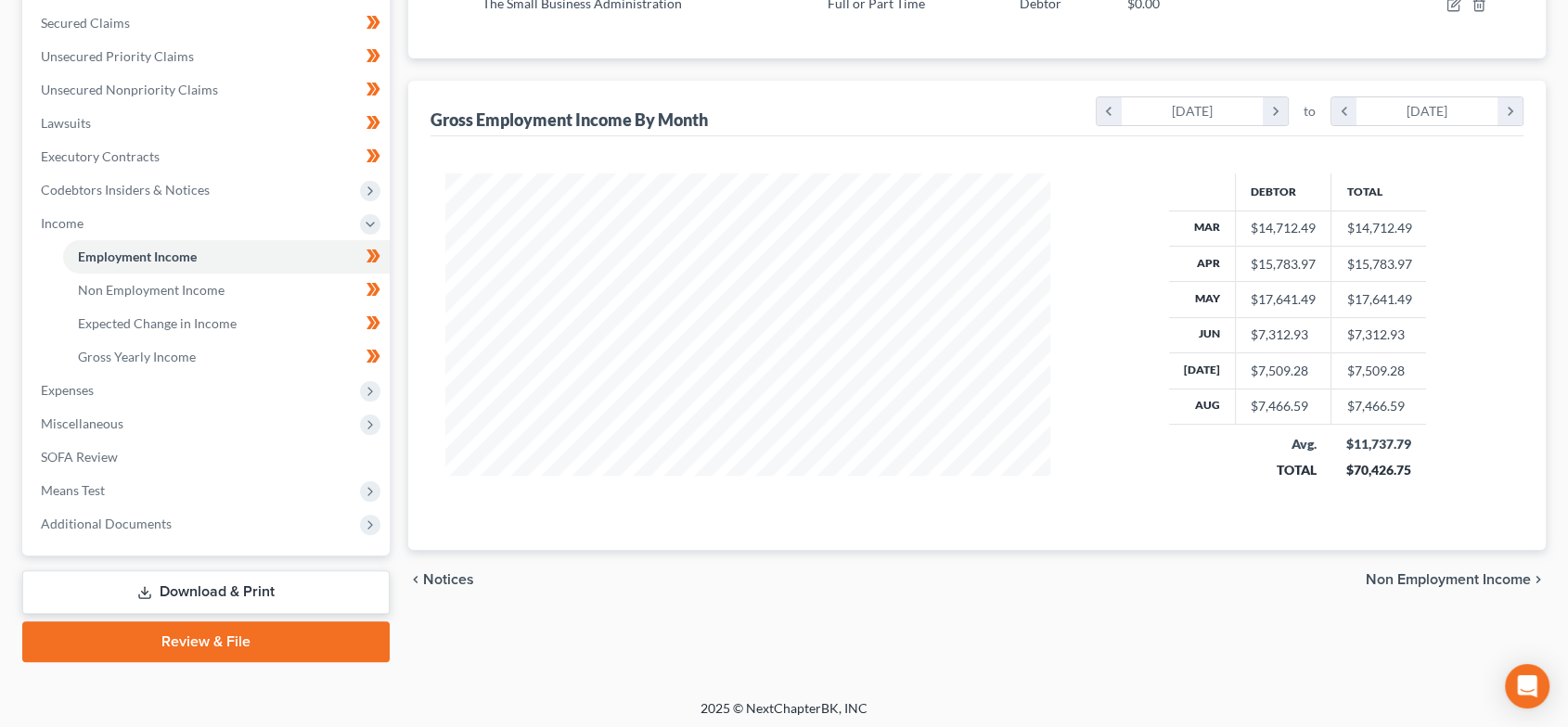
scroll to position [392, 0]
